Goal: Check status: Check status

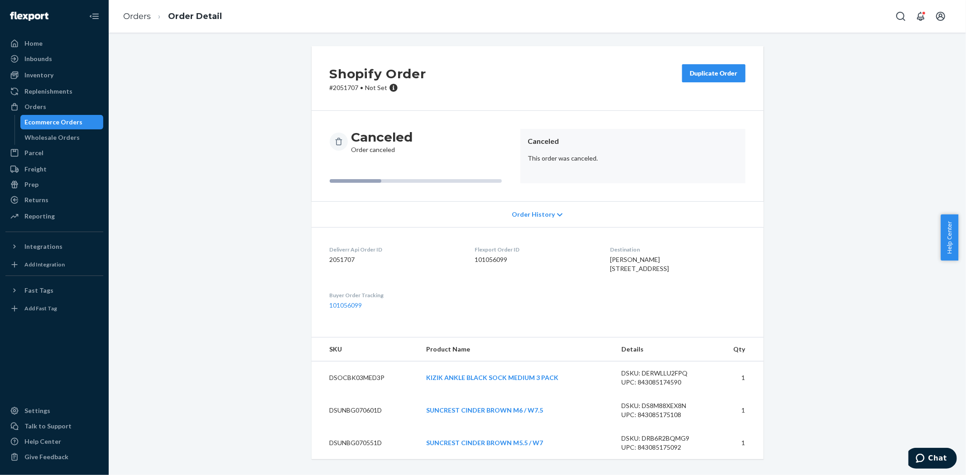
click at [135, 11] on li "Orders" at bounding box center [137, 17] width 28 height 12
click at [134, 14] on link "Orders" at bounding box center [137, 16] width 28 height 10
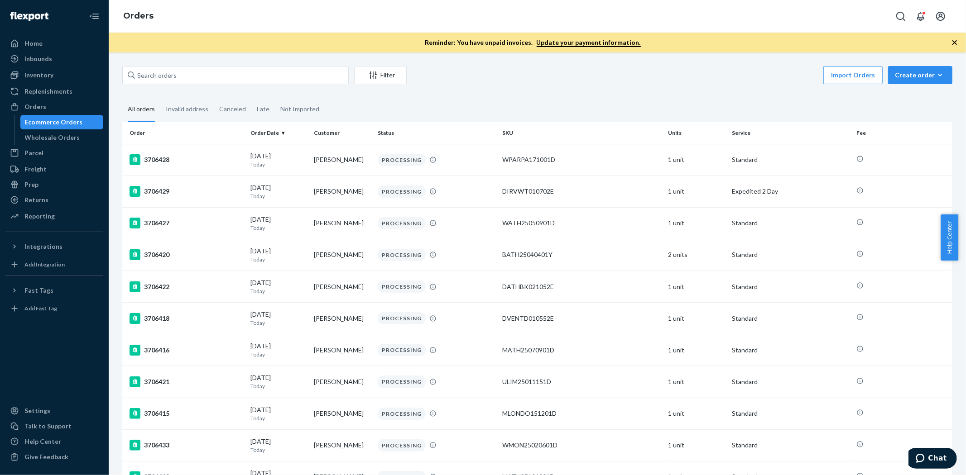
click at [29, 198] on div "Returns" at bounding box center [36, 200] width 24 height 9
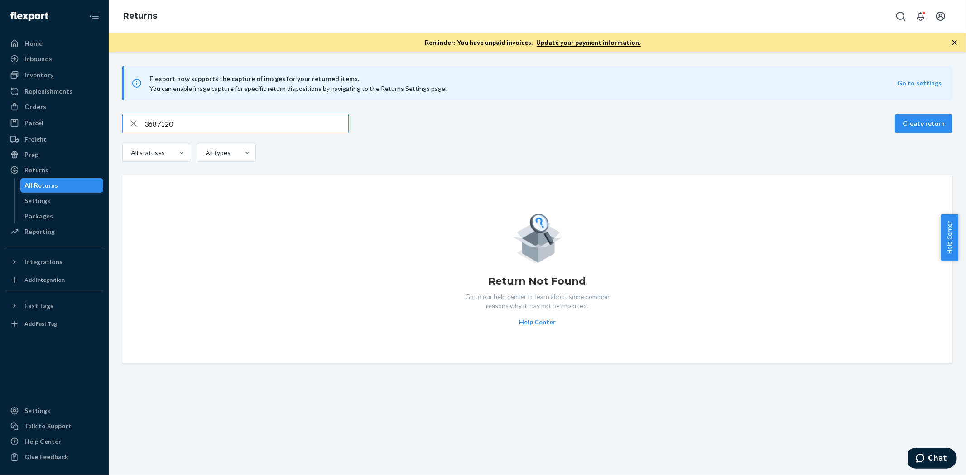
drag, startPoint x: 216, startPoint y: 128, endPoint x: 123, endPoint y: 122, distance: 93.4
click at [123, 123] on div "3687120" at bounding box center [235, 124] width 225 height 18
paste input "85896694"
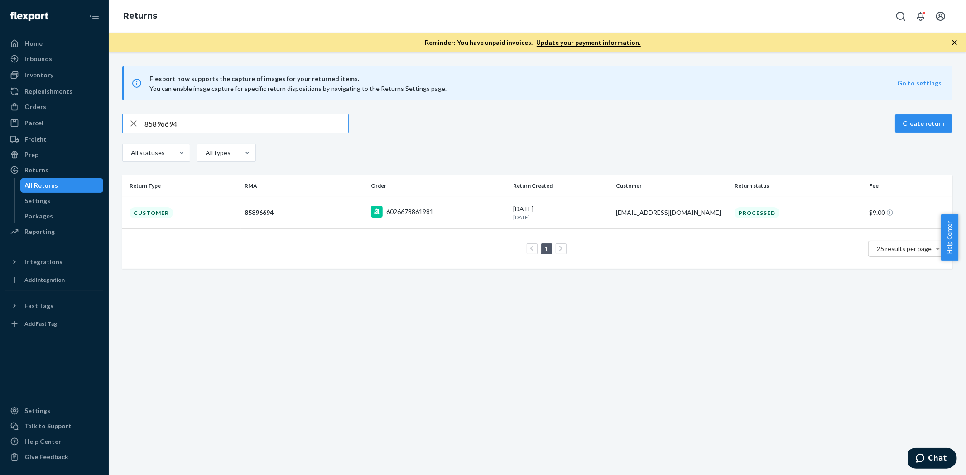
type input "85896694"
click at [157, 213] on div "Customer" at bounding box center [150, 212] width 43 height 11
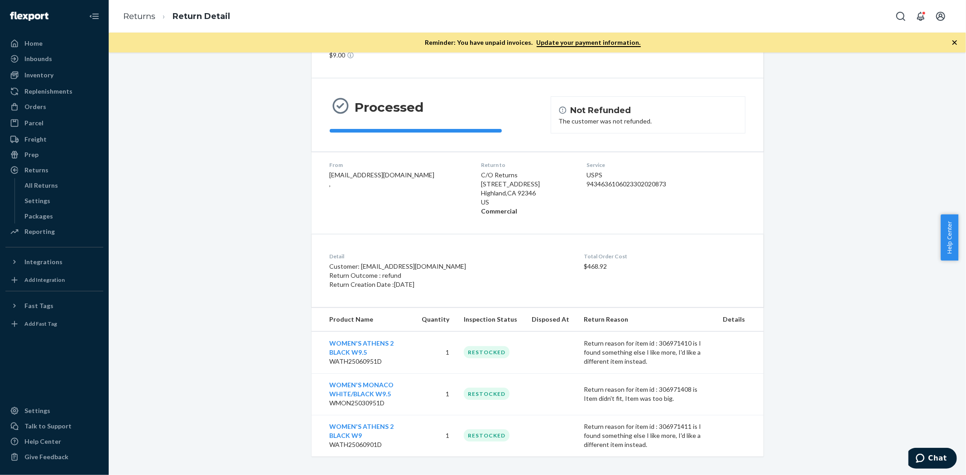
scroll to position [57, 0]
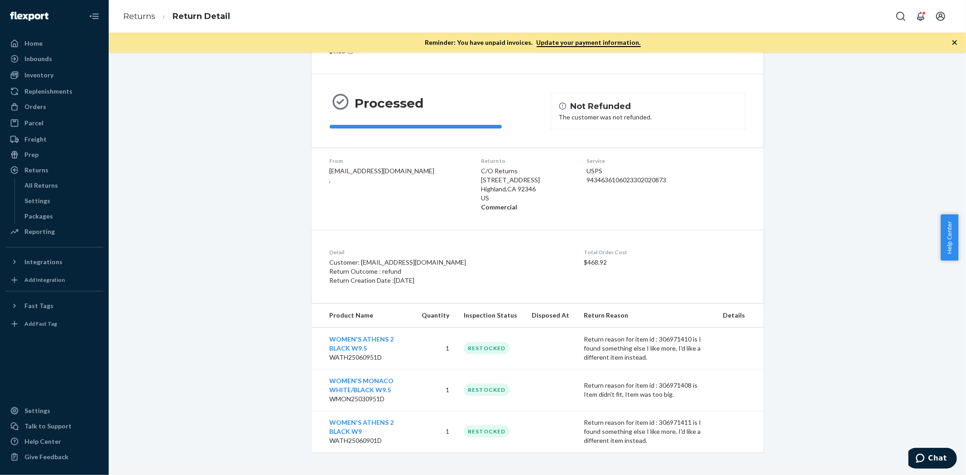
click at [181, 326] on div "Return #85896694 $9.00 Processed Not Refunded The customer was not refunded. Fr…" at bounding box center [536, 231] width 843 height 443
click at [251, 263] on div "Return #85896694 $9.00 Processed Not Refunded The customer was not refunded. Fr…" at bounding box center [536, 231] width 843 height 443
click at [30, 76] on div "Inventory" at bounding box center [38, 75] width 29 height 9
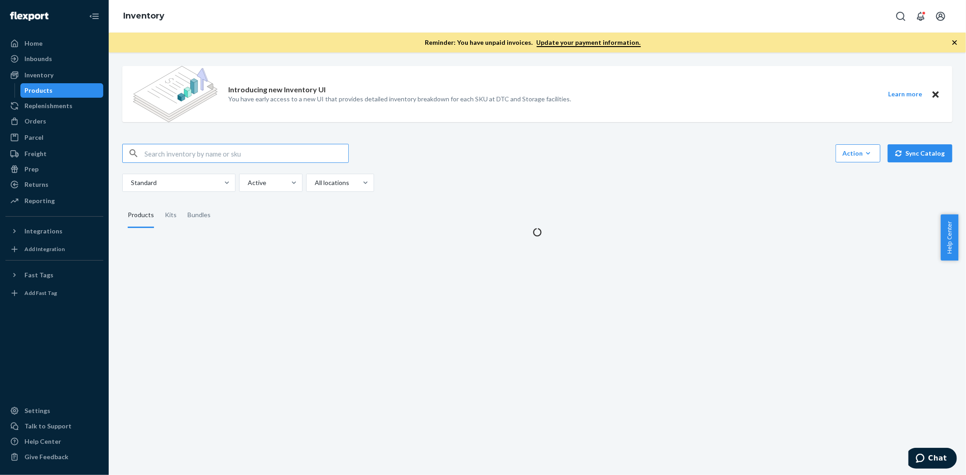
click at [219, 142] on div "Introducing new Inventory UI You have early access to a new UI that provides de…" at bounding box center [536, 148] width 843 height 178
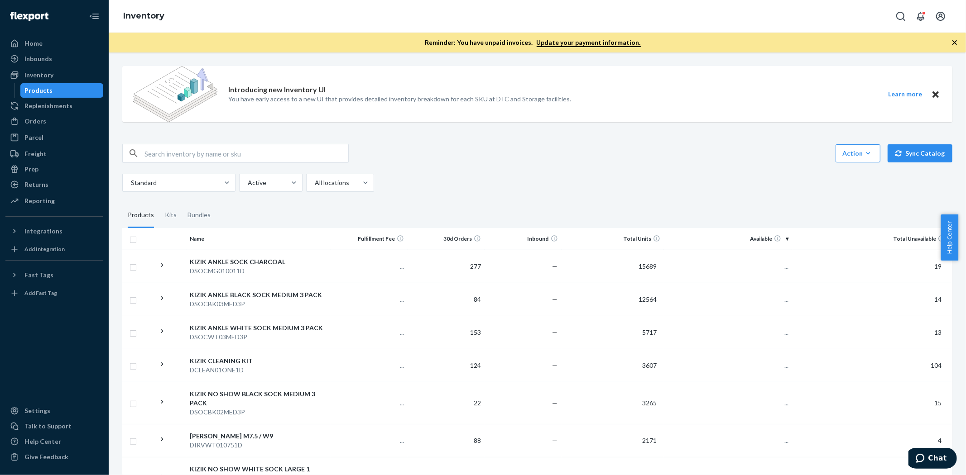
click at [216, 156] on input "text" at bounding box center [246, 153] width 204 height 18
paste input "KANAMT011201C"
type input "KANAMT011201C"
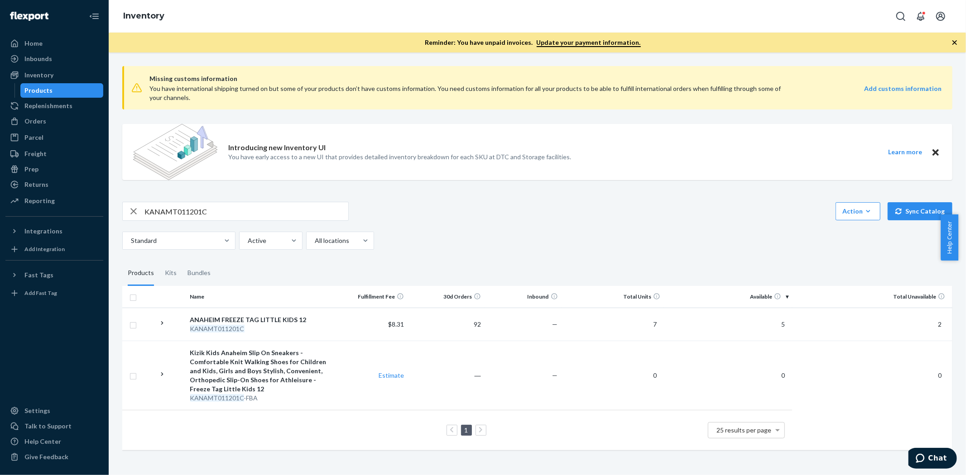
click at [330, 324] on td "$8.31" at bounding box center [368, 324] width 77 height 33
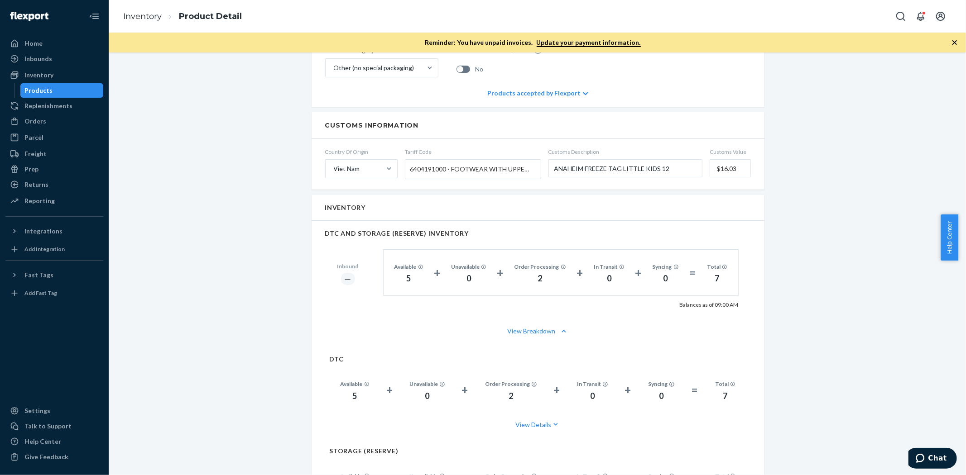
scroll to position [603, 0]
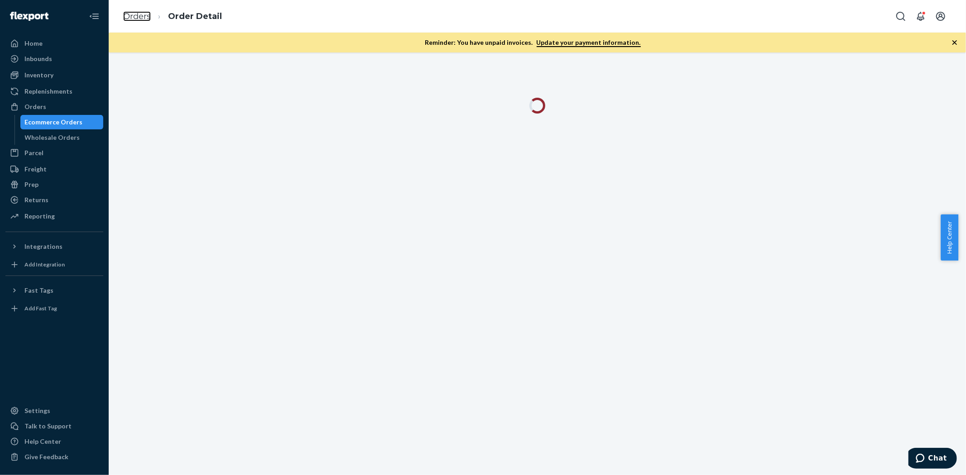
click at [133, 19] on link "Orders" at bounding box center [137, 16] width 28 height 10
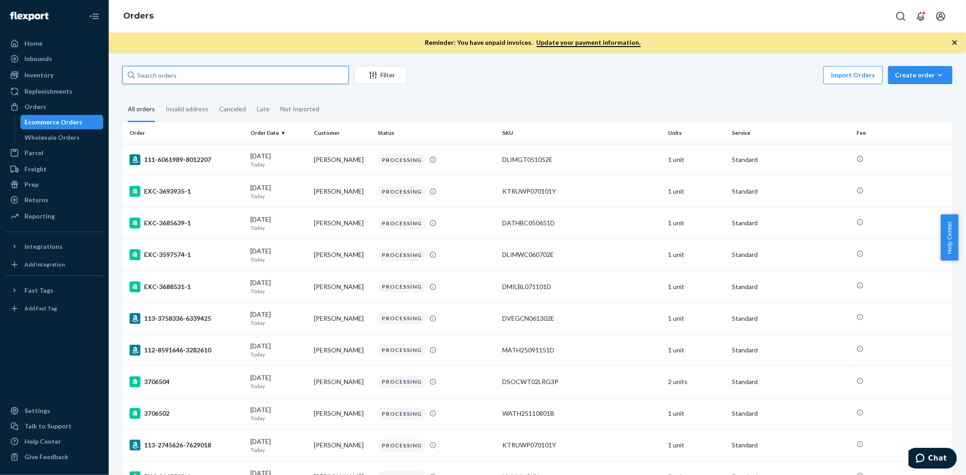
drag, startPoint x: 165, startPoint y: 76, endPoint x: 161, endPoint y: 70, distance: 6.5
click at [164, 75] on input "text" at bounding box center [235, 75] width 226 height 18
click at [25, 199] on div "Returns" at bounding box center [36, 200] width 24 height 9
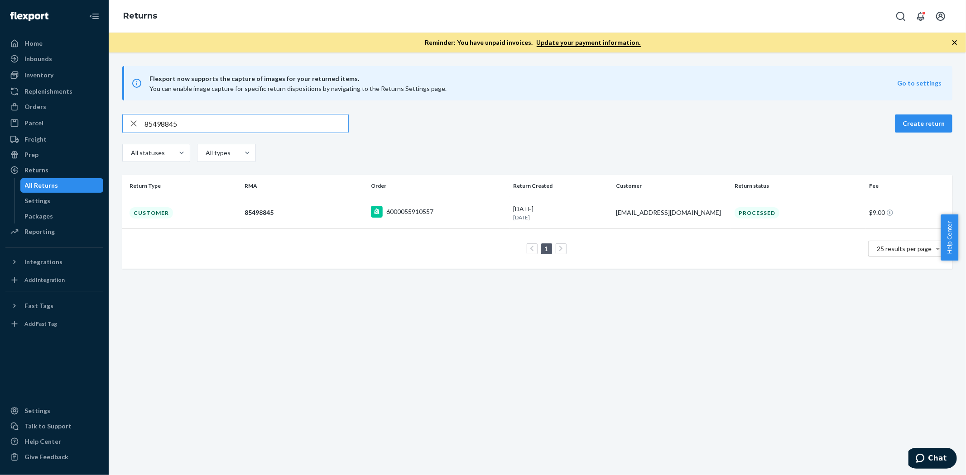
type input "85498845"
click at [156, 219] on td "Customer" at bounding box center [181, 213] width 119 height 32
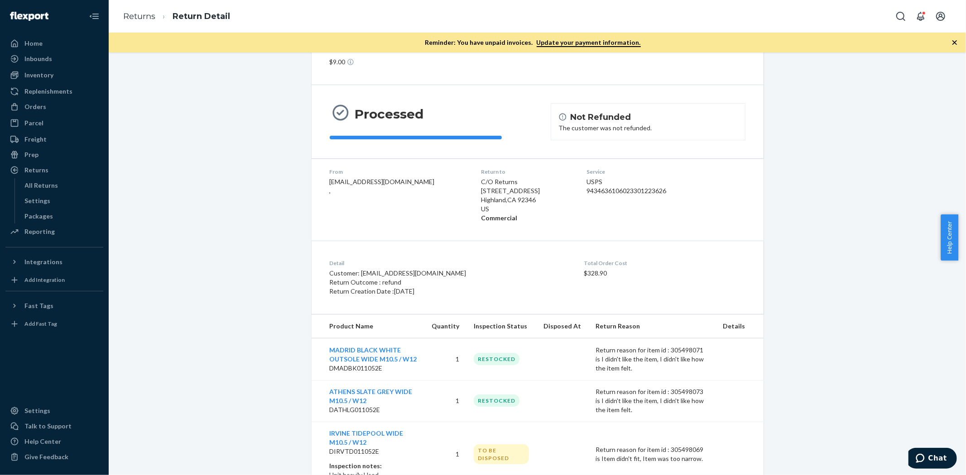
scroll to position [80, 0]
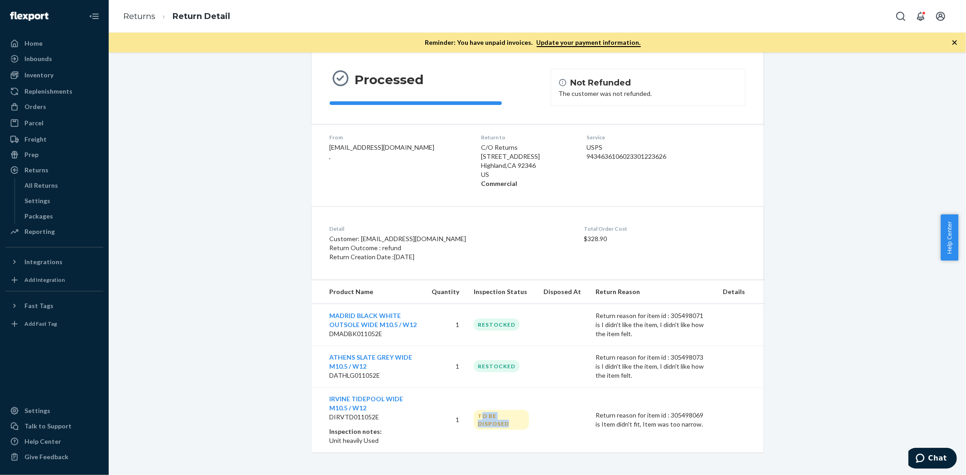
drag, startPoint x: 479, startPoint y: 417, endPoint x: 513, endPoint y: 421, distance: 35.2
click at [513, 421] on div "TO BE DISPOSED" at bounding box center [501, 420] width 55 height 20
click at [322, 394] on td "IRVINE TIDEPOOL WIDE M10.5 / W12 DIRVTD011052E Inspection notes: Unit heavily U…" at bounding box center [367, 420] width 113 height 65
click at [293, 401] on div "Return #85498845 $9.00 Processed Not Refunded The customer was not refunded. Fr…" at bounding box center [536, 219] width 843 height 467
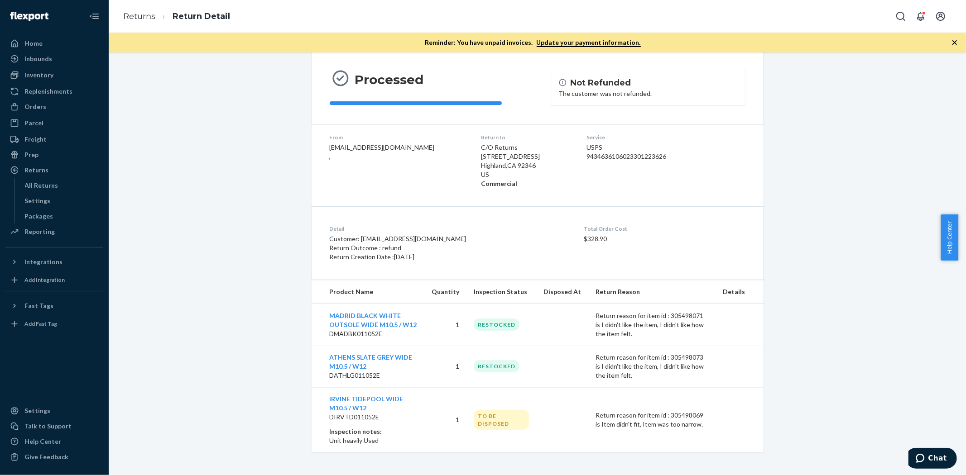
drag, startPoint x: 254, startPoint y: 382, endPoint x: 252, endPoint y: 376, distance: 6.2
click at [251, 379] on div "Return #85498845 $9.00 Processed Not Refunded The customer was not refunded. Fr…" at bounding box center [536, 219] width 843 height 467
click at [252, 376] on div "Return #85498845 $9.00 Processed Not Refunded The customer was not refunded. Fr…" at bounding box center [536, 219] width 843 height 467
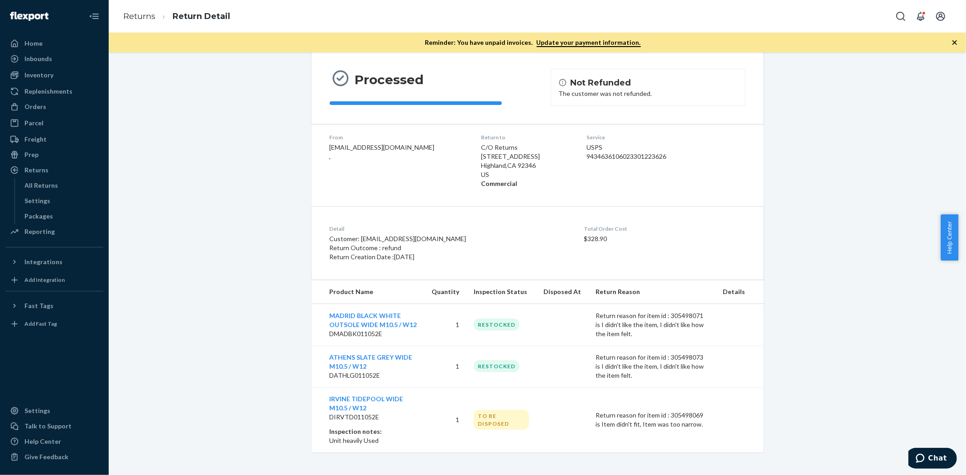
click at [252, 376] on div "Return #85498845 $9.00 Processed Not Refunded The customer was not refunded. Fr…" at bounding box center [536, 219] width 843 height 467
click at [254, 374] on div "Return #85498845 $9.00 Processed Not Refunded The customer was not refunded. Fr…" at bounding box center [536, 219] width 843 height 467
click at [218, 265] on div "Return #85498845 $9.00 Processed Not Refunded The customer was not refunded. Fr…" at bounding box center [536, 219] width 843 height 467
click at [284, 340] on div "Return #85498845 $9.00 Processed Not Refunded The customer was not refunded. Fr…" at bounding box center [536, 219] width 843 height 467
click at [233, 291] on div "Return #85498845 $9.00 Processed Not Refunded The customer was not refunded. Fr…" at bounding box center [536, 219] width 843 height 467
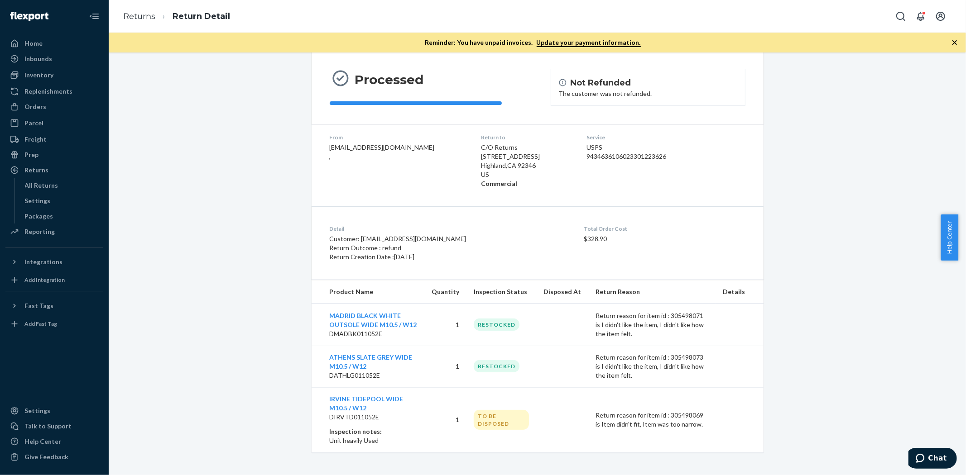
click at [233, 291] on div "Return #85498845 $9.00 Processed Not Refunded The customer was not refunded. Fr…" at bounding box center [536, 219] width 843 height 467
click at [271, 240] on div "Return #85498845 $9.00 Processed Not Refunded The customer was not refunded. Fr…" at bounding box center [536, 219] width 843 height 467
click at [297, 435] on div "Return #85498845 $9.00 Processed Not Refunded The customer was not refunded. Fr…" at bounding box center [536, 219] width 843 height 467
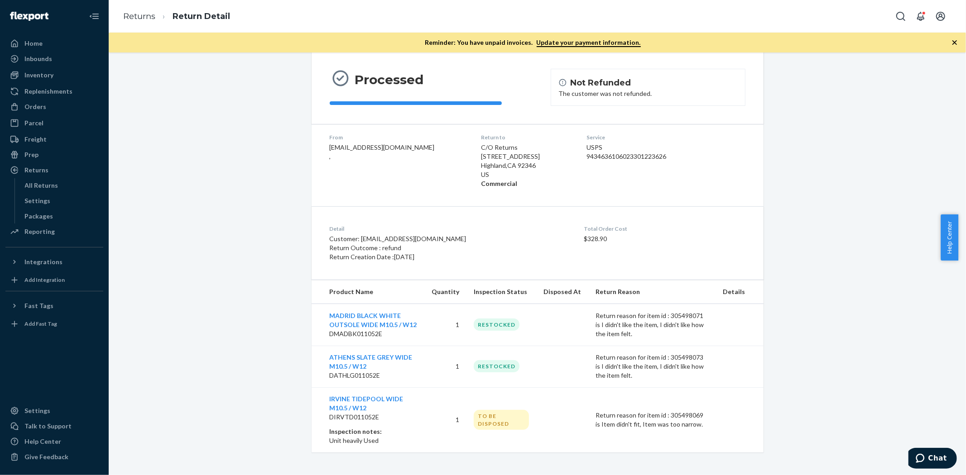
click at [292, 426] on div "Return #85498845 $9.00 Processed Not Refunded The customer was not refunded. Fr…" at bounding box center [536, 219] width 843 height 467
click at [262, 350] on div "Return #85498845 $9.00 Processed Not Refunded The customer was not refunded. Fr…" at bounding box center [536, 219] width 843 height 467
click at [257, 359] on div "Return #85498845 $9.00 Processed Not Refunded The customer was not refunded. Fr…" at bounding box center [536, 219] width 843 height 467
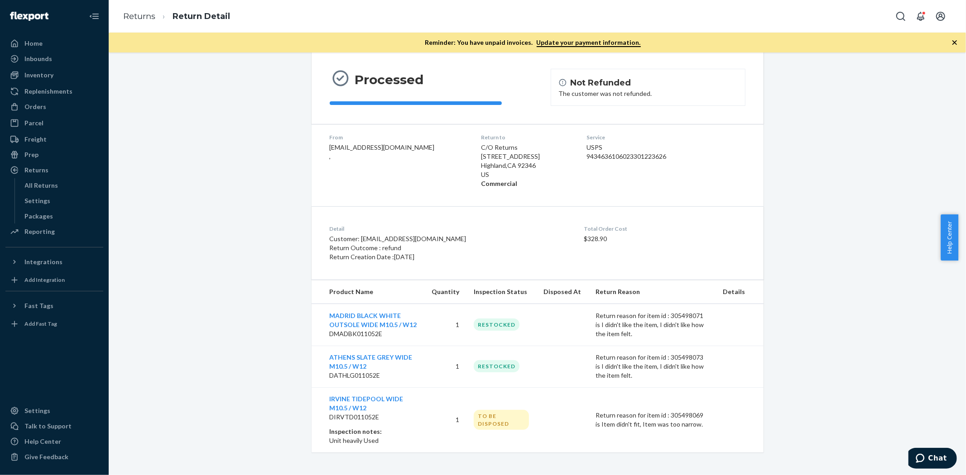
click at [257, 359] on div "Return #85498845 $9.00 Processed Not Refunded The customer was not refunded. Fr…" at bounding box center [536, 219] width 843 height 467
drag, startPoint x: 505, startPoint y: 424, endPoint x: 454, endPoint y: 419, distance: 50.9
click at [454, 419] on tr "IRVINE TIDEPOOL WIDE M10.5 / W12 DIRVTD011052E Inspection notes: Unit heavily U…" at bounding box center [537, 420] width 452 height 65
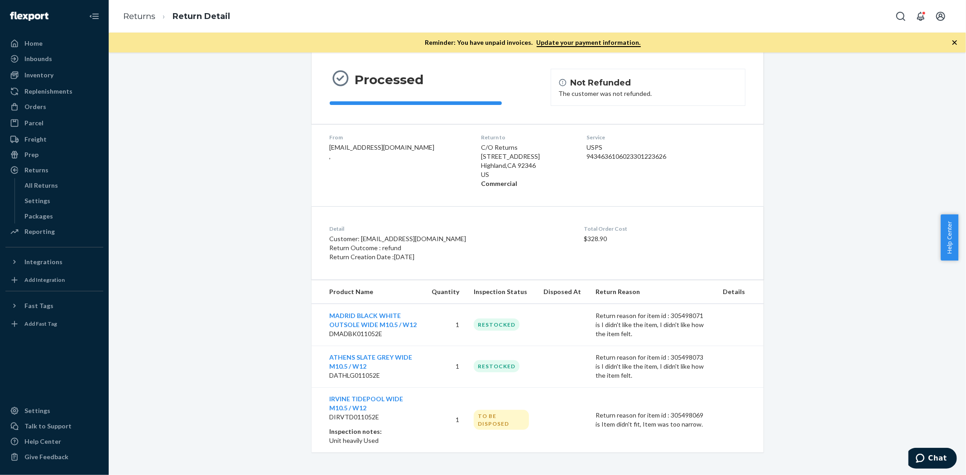
click at [271, 381] on div "Return #85498845 $9.00 Processed Not Refunded The customer was not refunded. Fr…" at bounding box center [536, 219] width 843 height 467
click at [814, 269] on div "Return #85498845 $9.00 Processed Not Refunded The customer was not refunded. Fr…" at bounding box center [536, 219] width 843 height 467
click at [148, 201] on div "Return #85498845 $9.00 Processed Not Refunded The customer was not refunded. Fr…" at bounding box center [536, 219] width 843 height 467
click at [264, 172] on div "Return #85498845 $9.00 Processed Not Refunded The customer was not refunded. Fr…" at bounding box center [536, 219] width 843 height 467
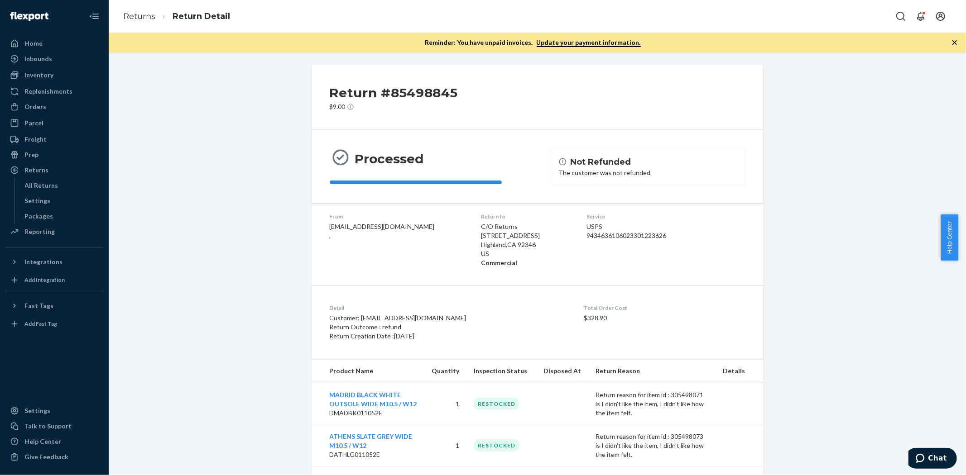
scroll to position [0, 0]
